Goal: Task Accomplishment & Management: Use online tool/utility

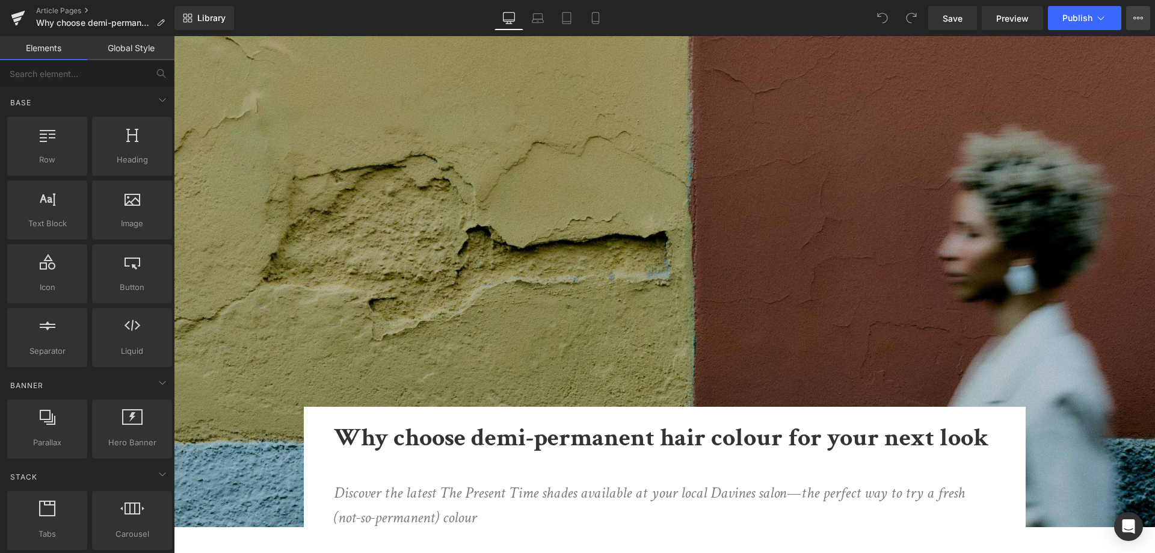
click at [1127, 18] on button "View Live Page View with current Template Save Template to Library Schedule Pub…" at bounding box center [1138, 18] width 24 height 24
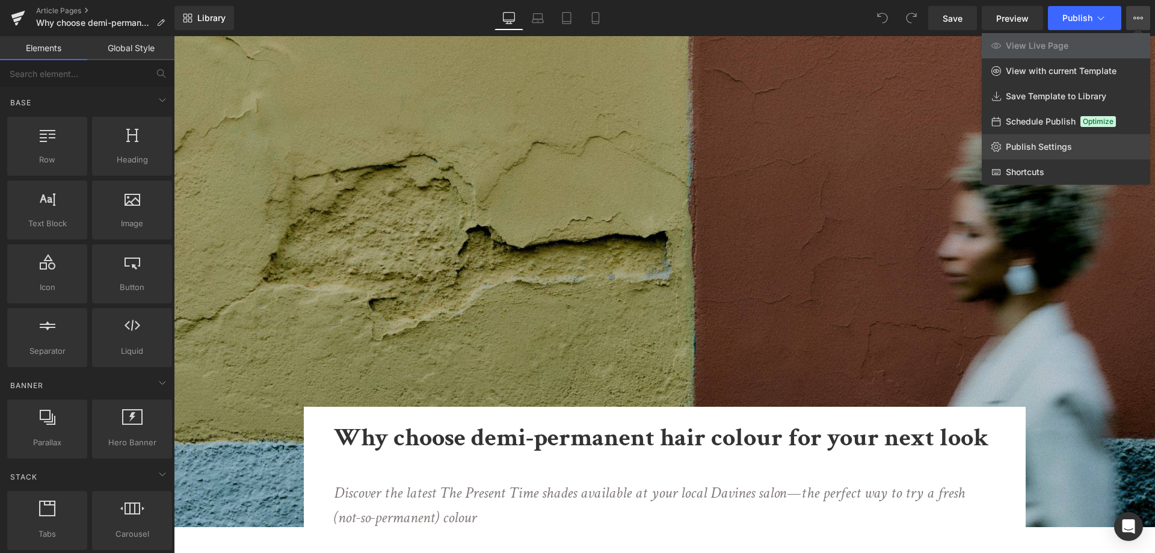
click at [1041, 145] on span "Publish Settings" at bounding box center [1039, 146] width 66 height 11
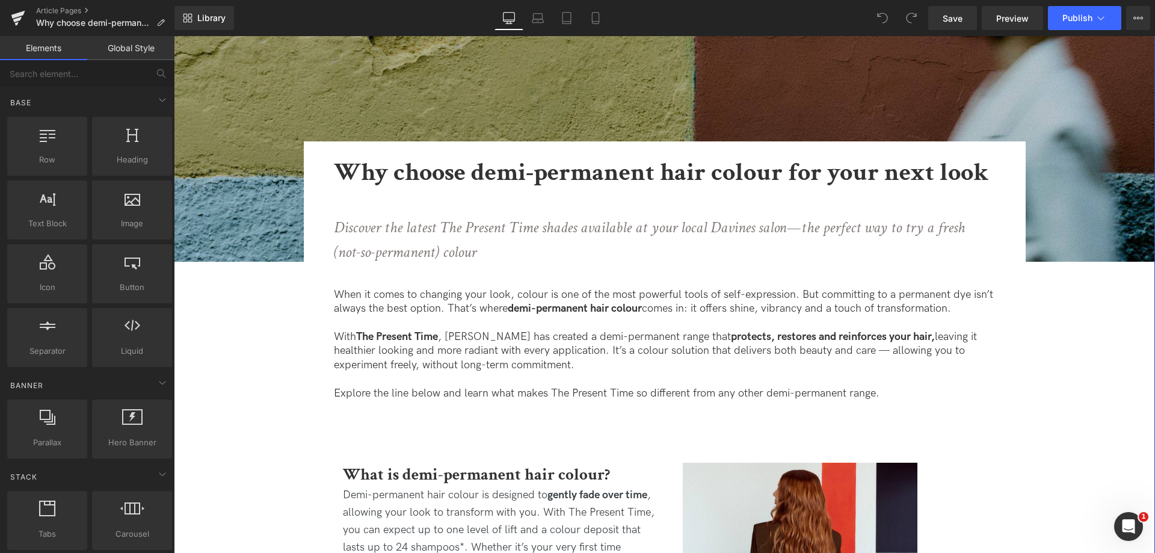
scroll to position [301, 0]
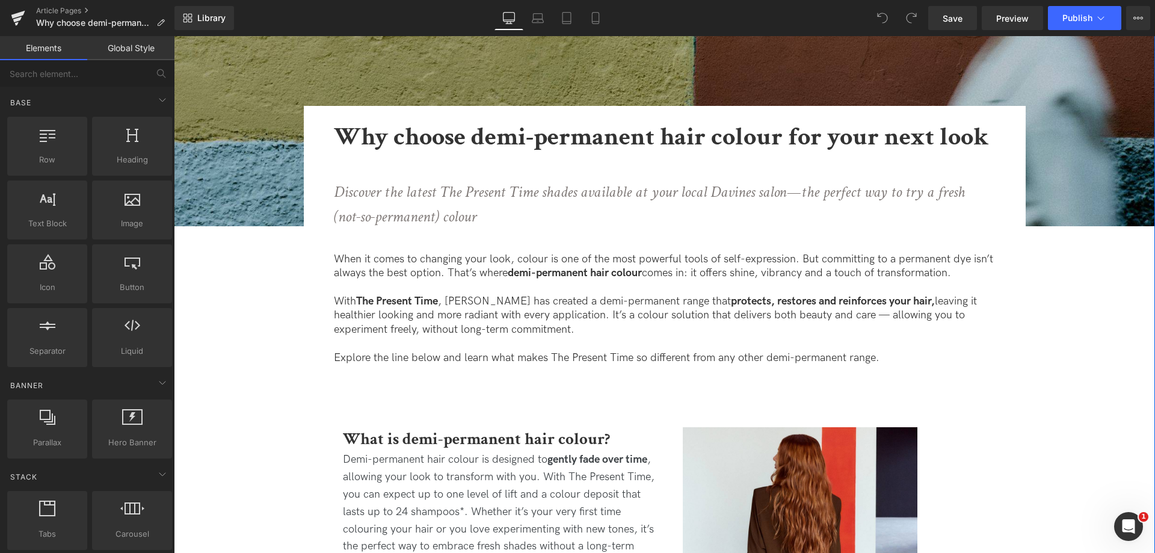
click at [454, 192] on icon "Discover the latest The Present Time shades available at your local Davines sal…" at bounding box center [649, 205] width 631 height 46
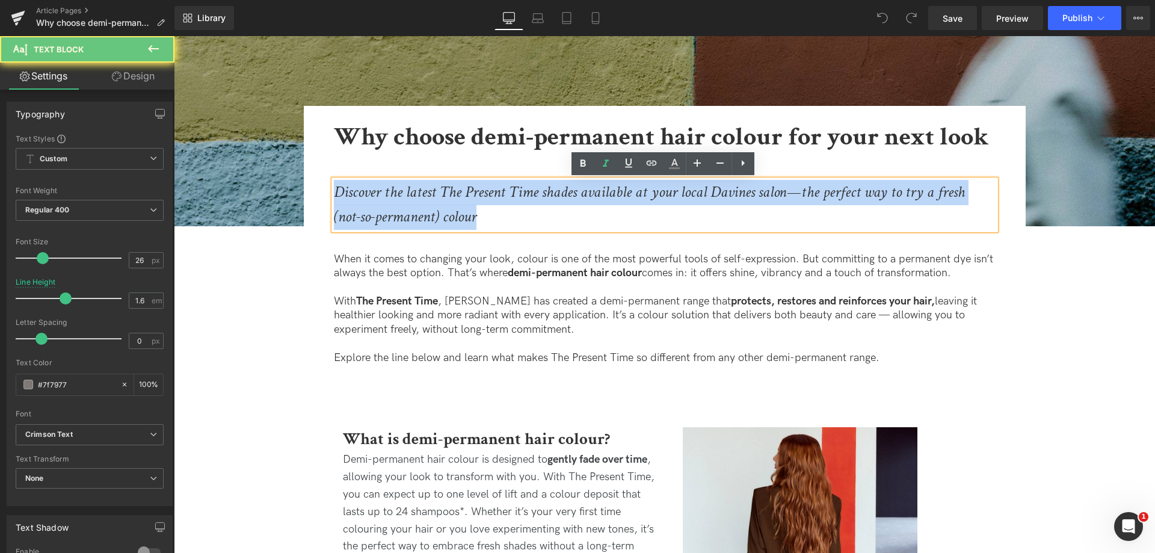
click at [454, 192] on icon "Discover the latest The Present Time shades available at your local Davines sal…" at bounding box center [649, 205] width 631 height 46
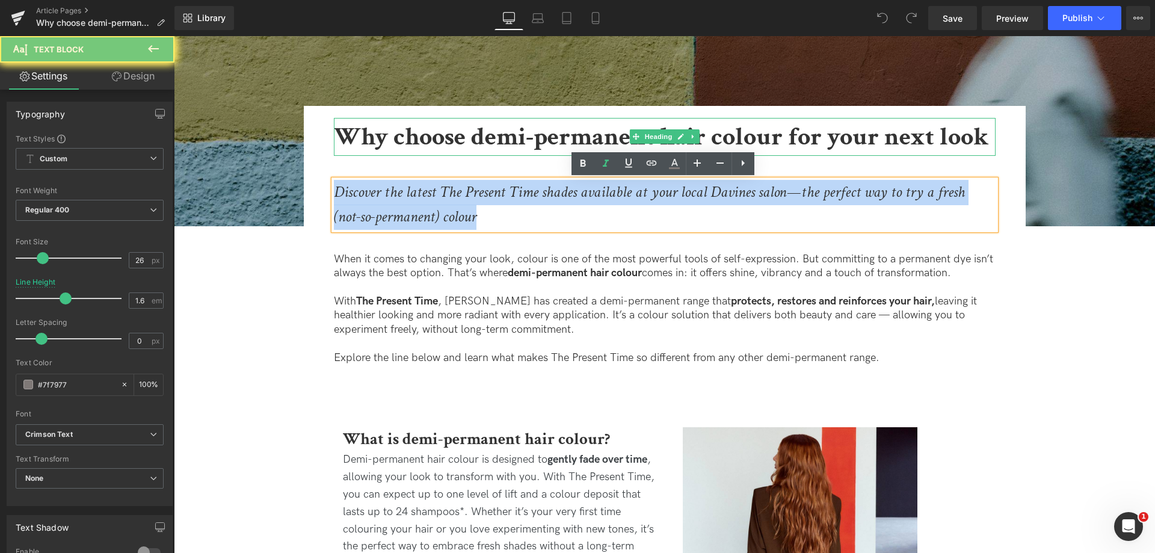
copy icon "Discover the latest The Present Time shades available at your local Davines sal…"
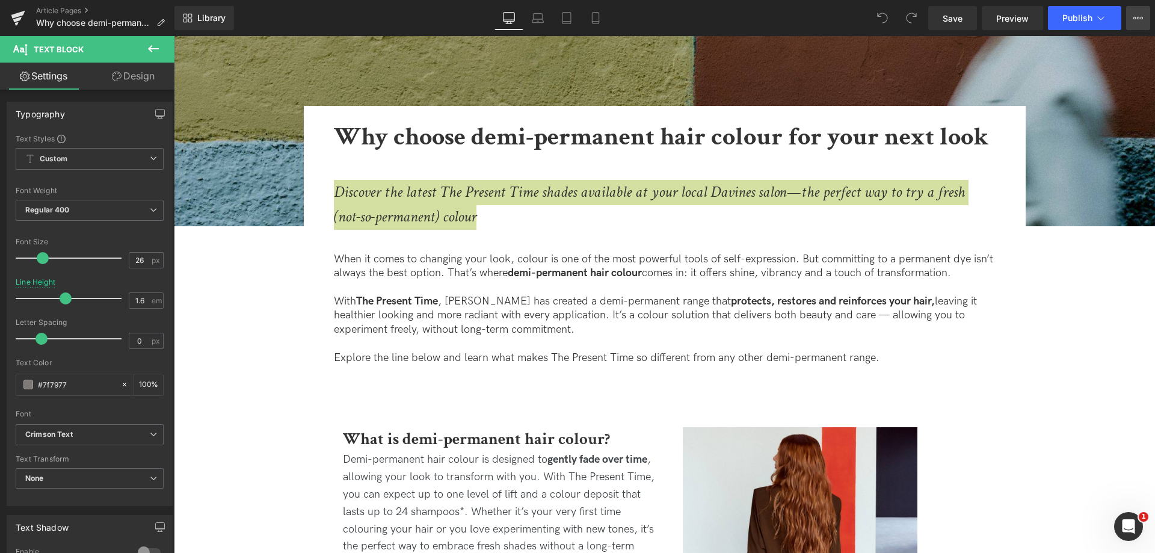
click at [1139, 16] on icon at bounding box center [1138, 18] width 10 height 10
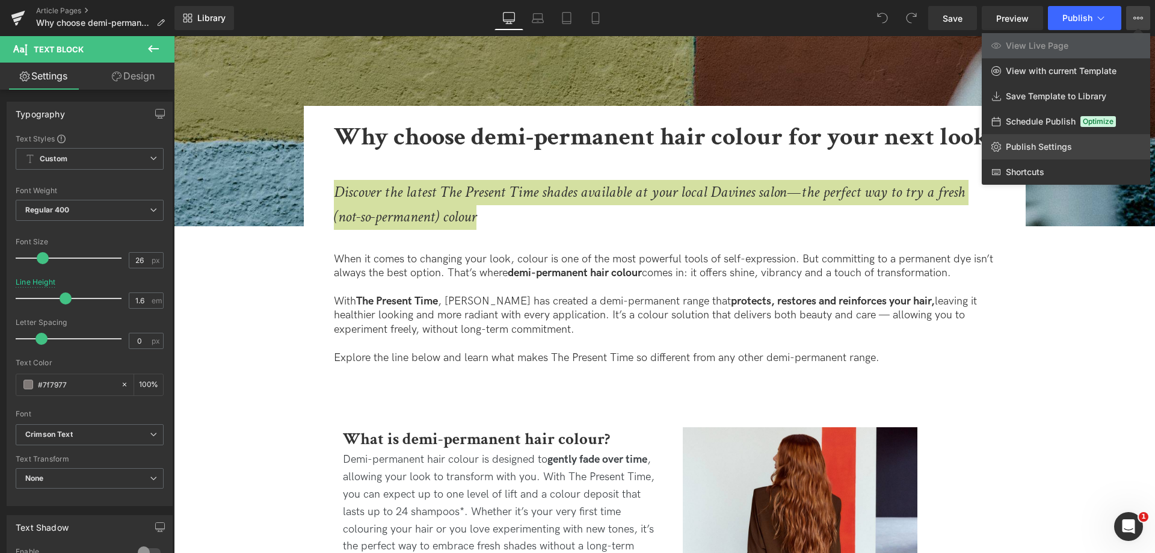
click at [1052, 142] on span "Publish Settings" at bounding box center [1039, 146] width 66 height 11
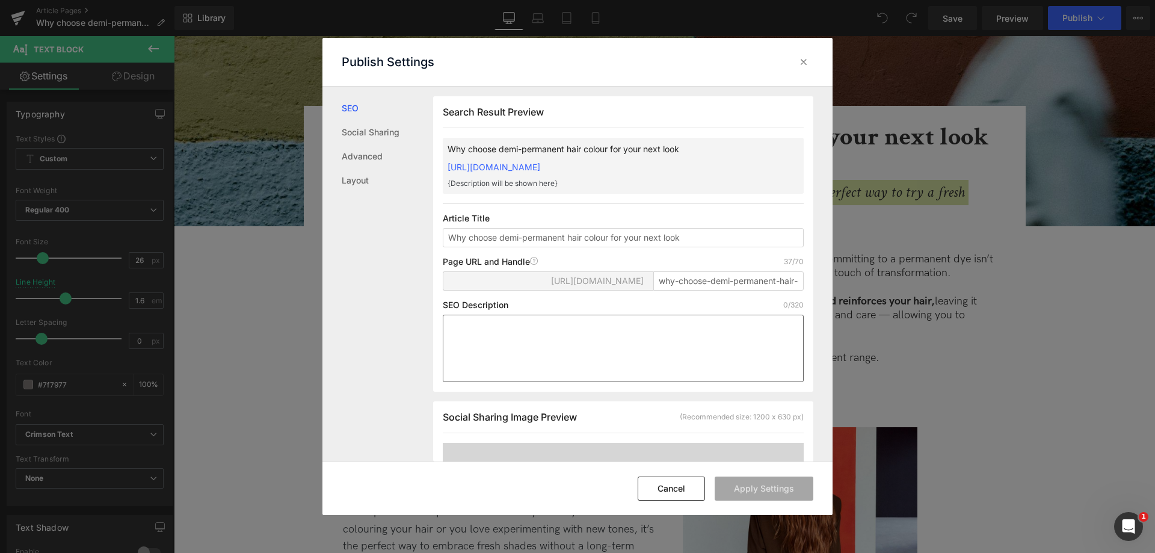
scroll to position [1, 0]
click at [646, 377] on textarea at bounding box center [623, 347] width 361 height 67
paste textarea "Discover the latest The Present Time shades available at your local Davines sal…"
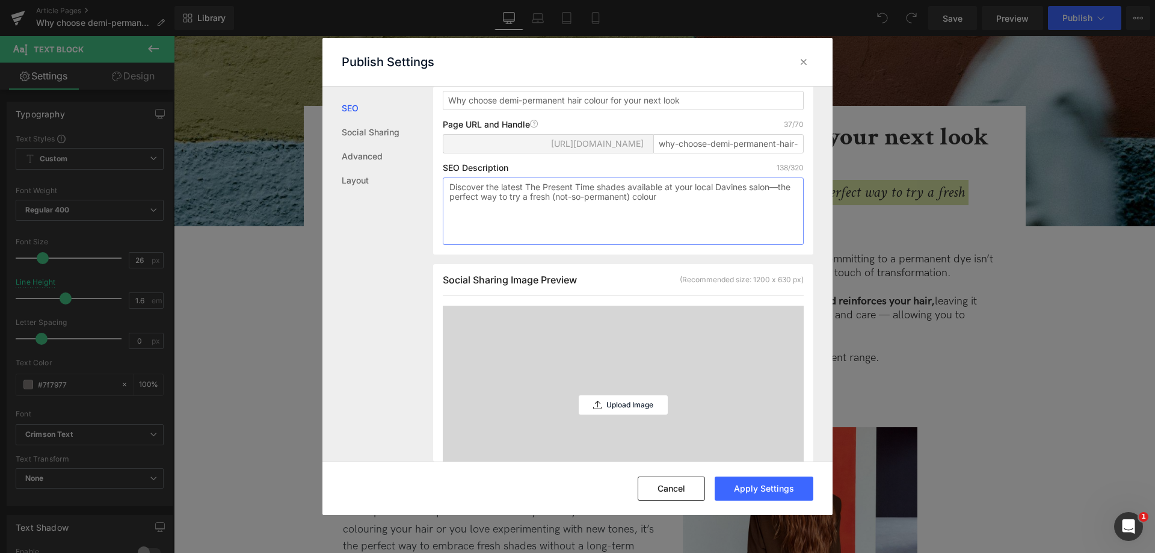
scroll to position [181, 0]
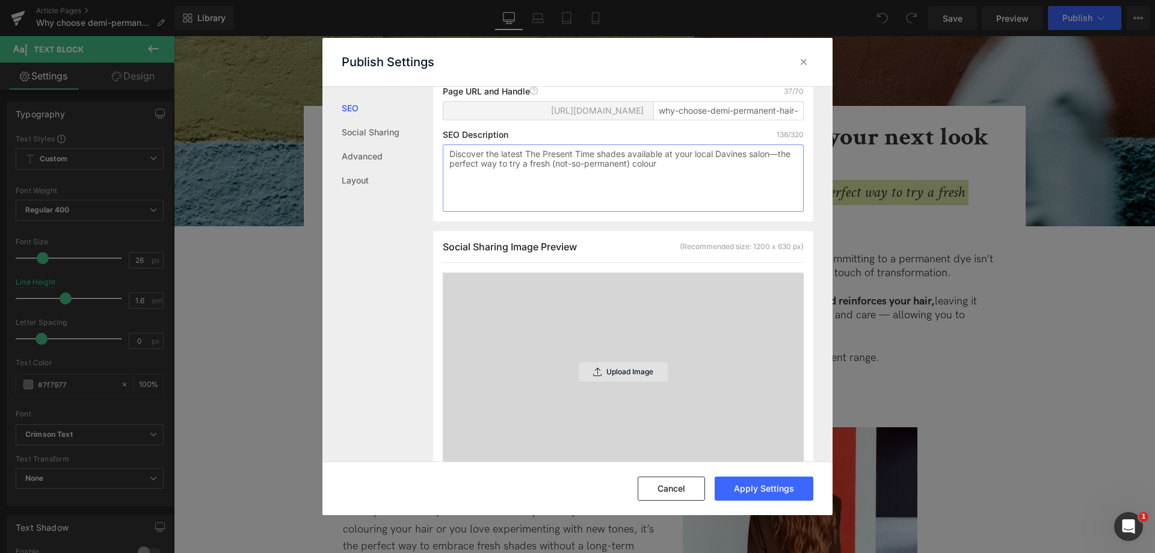
type textarea "Discover the latest The Present Time shades available at your local Davines sal…"
click at [653, 378] on div "Upload Image" at bounding box center [623, 371] width 89 height 19
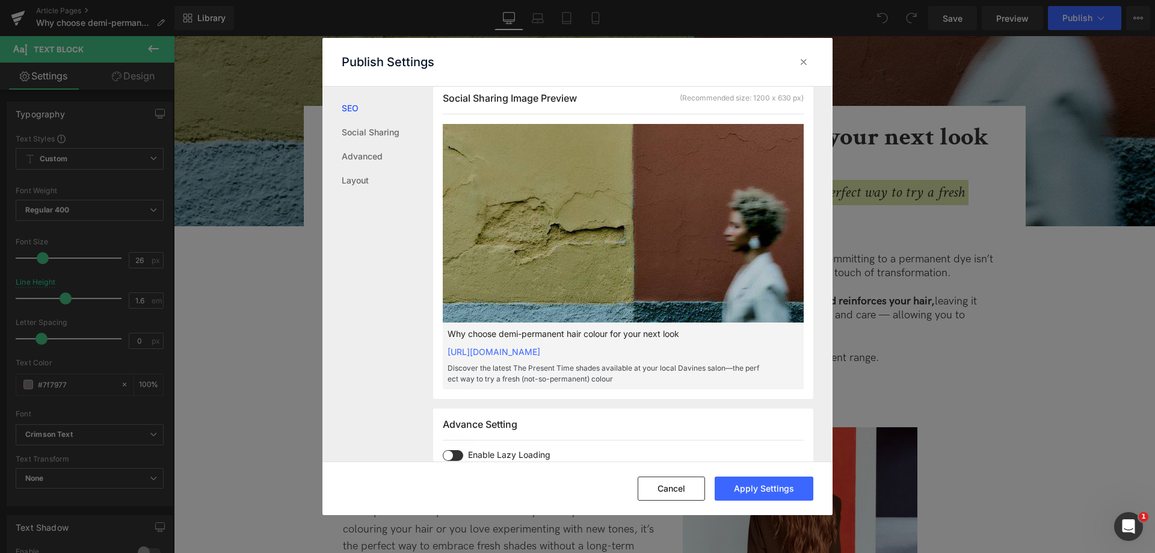
scroll to position [362, 0]
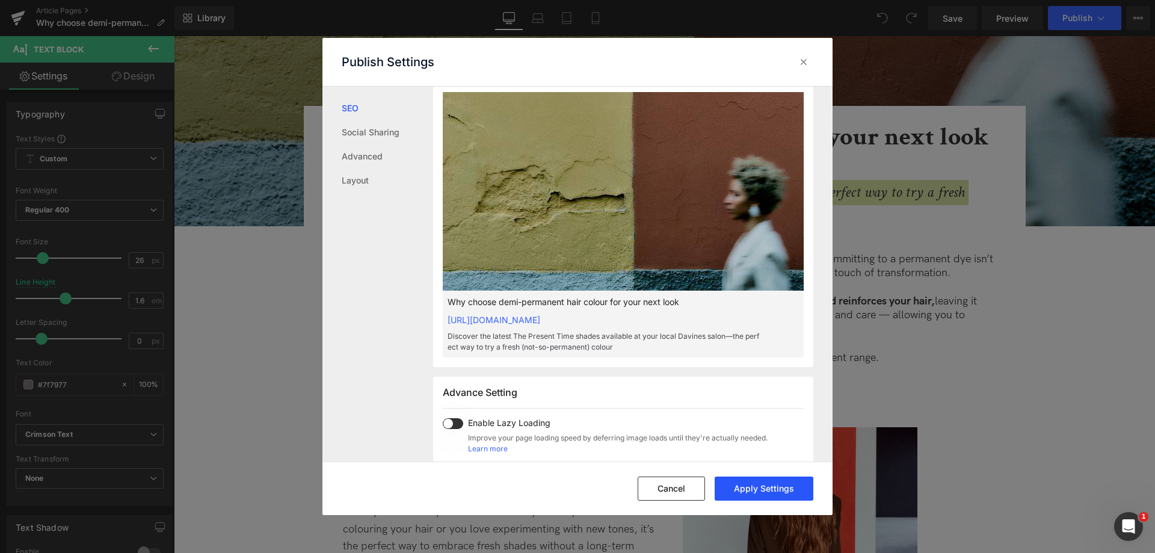
click at [784, 485] on button "Apply Settings" at bounding box center [764, 488] width 99 height 24
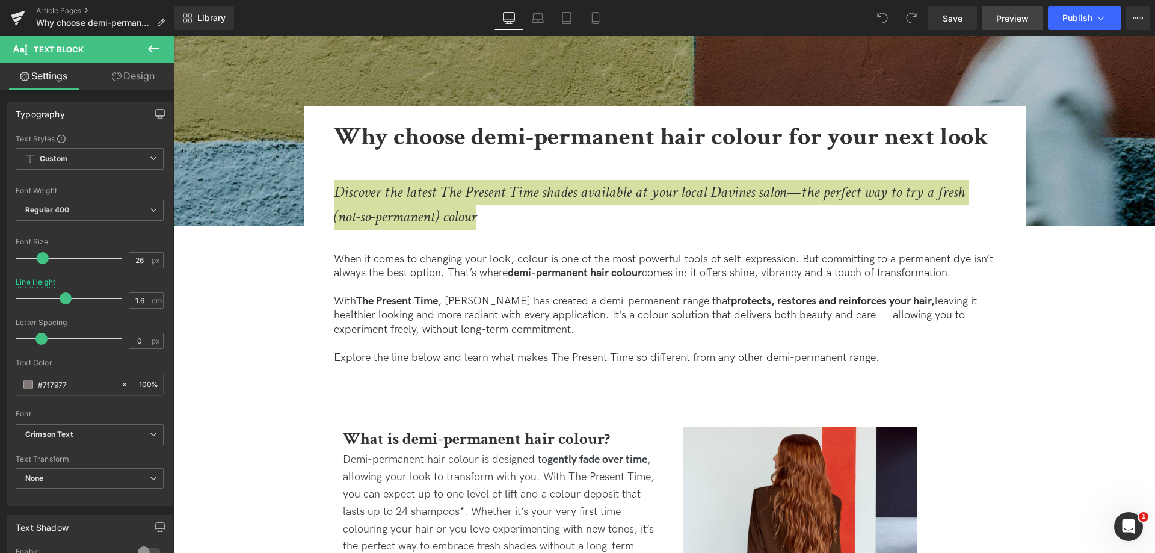
click at [1020, 24] on span "Preview" at bounding box center [1012, 18] width 32 height 13
click at [941, 25] on link "Save" at bounding box center [952, 18] width 49 height 24
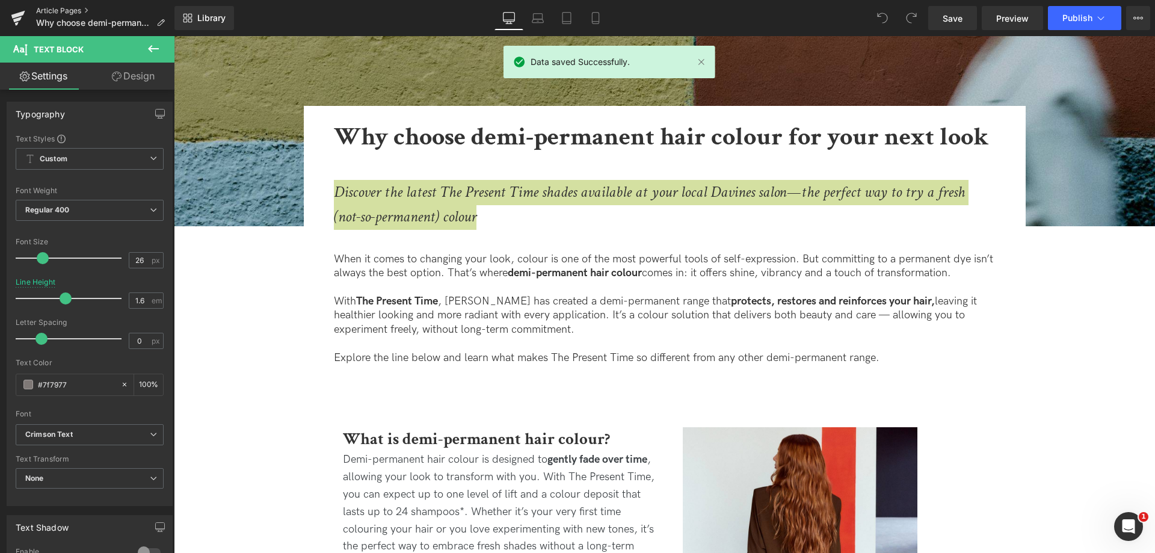
click at [65, 8] on link "Article Pages" at bounding box center [105, 11] width 138 height 10
